Goal: Check status: Check status

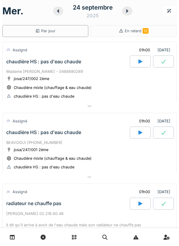
scroll to position [3, 0]
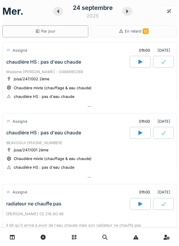
click at [126, 15] on div at bounding box center [127, 11] width 10 height 9
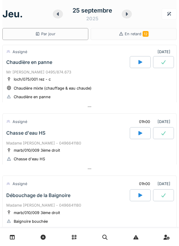
click at [58, 16] on div at bounding box center [58, 14] width 10 height 9
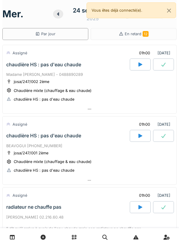
click at [176, 13] on div "Vous êtes déjà connecté(e)." at bounding box center [132, 10] width 90 height 16
click at [164, 10] on button "Close" at bounding box center [169, 11] width 13 height 16
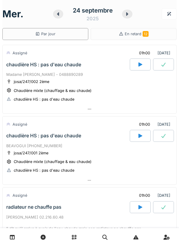
click at [123, 18] on div "24 septembre 2025" at bounding box center [92, 14] width 79 height 19
click at [131, 16] on div at bounding box center [127, 14] width 10 height 9
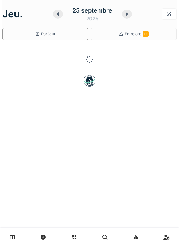
click at [123, 13] on div at bounding box center [127, 14] width 10 height 9
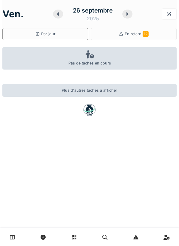
click at [124, 18] on div "26 septembre 2025" at bounding box center [92, 14] width 79 height 19
click at [126, 15] on icon at bounding box center [128, 14] width 6 height 5
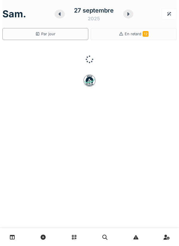
click at [125, 14] on div at bounding box center [128, 14] width 10 height 9
click at [125, 15] on icon at bounding box center [128, 14] width 6 height 5
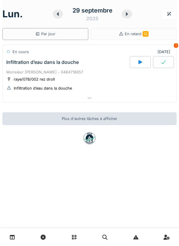
click at [132, 102] on div at bounding box center [90, 98] width 174 height 9
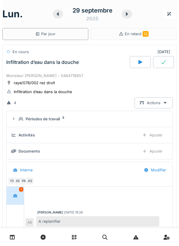
scroll to position [21, 0]
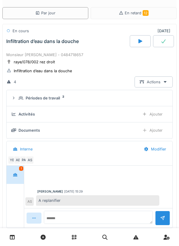
click at [123, 100] on div "Périodes de travail 2" at bounding box center [92, 98] width 147 height 6
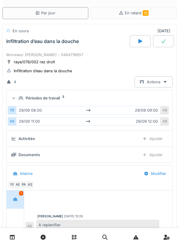
click at [138, 100] on div "Périodes de travail 2" at bounding box center [92, 98] width 147 height 6
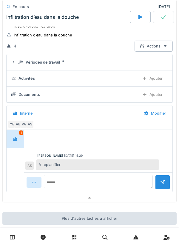
scroll to position [64, 0]
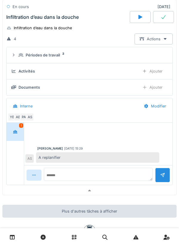
click at [93, 190] on div at bounding box center [90, 190] width 174 height 9
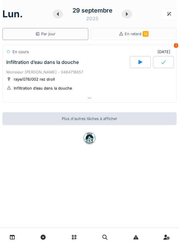
scroll to position [0, 0]
click at [131, 16] on div at bounding box center [127, 14] width 10 height 9
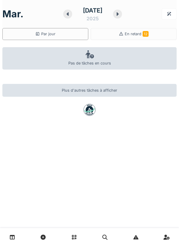
click at [122, 14] on div at bounding box center [117, 14] width 9 height 9
click at [130, 14] on div "mer. 1 octobre 2025" at bounding box center [89, 14] width 174 height 19
click at [122, 17] on div at bounding box center [117, 14] width 9 height 9
click at [121, 16] on div at bounding box center [117, 14] width 9 height 9
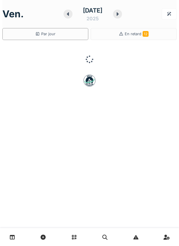
click at [120, 13] on icon at bounding box center [118, 14] width 6 height 5
click at [122, 13] on icon at bounding box center [119, 14] width 6 height 5
click at [120, 12] on icon at bounding box center [122, 14] width 6 height 5
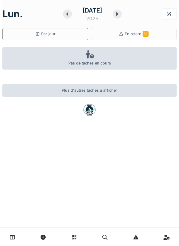
click at [67, 14] on div at bounding box center [67, 14] width 9 height 9
click at [68, 15] on div at bounding box center [67, 14] width 9 height 9
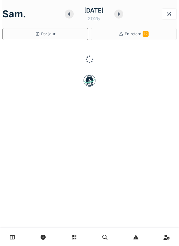
click at [68, 16] on div at bounding box center [69, 14] width 9 height 9
click at [77, 13] on div "3 octobre 2025" at bounding box center [92, 14] width 31 height 16
click at [68, 14] on div at bounding box center [68, 14] width 9 height 9
click at [68, 15] on div at bounding box center [67, 14] width 9 height 9
click at [68, 13] on div at bounding box center [67, 14] width 9 height 9
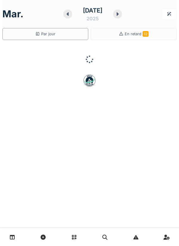
click at [77, 15] on div "30 septembre 2025" at bounding box center [92, 14] width 31 height 16
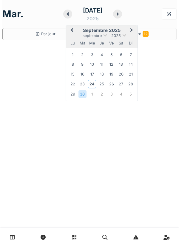
click at [77, 15] on div "30 septembre 2025" at bounding box center [92, 14] width 31 height 16
click at [65, 14] on icon at bounding box center [68, 14] width 6 height 5
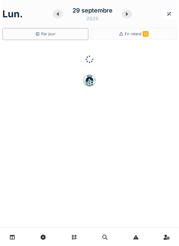
click at [58, 14] on icon at bounding box center [58, 14] width 2 height 4
click at [63, 14] on div at bounding box center [58, 14] width 10 height 9
click at [62, 15] on icon at bounding box center [60, 14] width 6 height 5
